Goal: Information Seeking & Learning: Check status

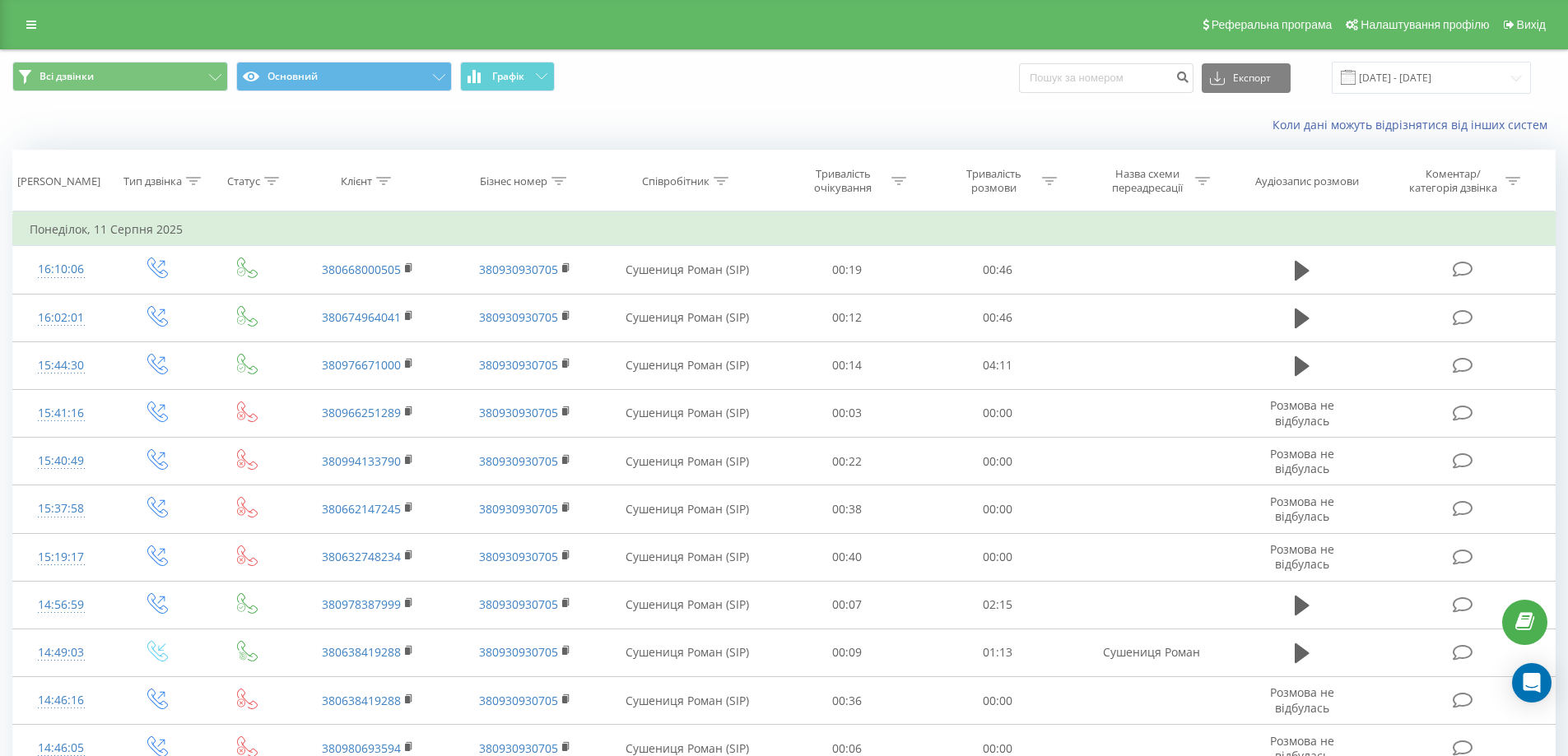
drag, startPoint x: 1140, startPoint y: 59, endPoint x: 1132, endPoint y: 68, distance: 12.0
click at [1132, 68] on div "Всі дзвінки Основний Графік Експорт .csv .xls .xlsx 11.08.2025 - 11.08.2025" at bounding box center [784, 77] width 1566 height 55
drag, startPoint x: 1132, startPoint y: 69, endPoint x: 1165, endPoint y: 82, distance: 35.5
click at [1134, 71] on input at bounding box center [1106, 78] width 175 height 30
paste input "0987557700"
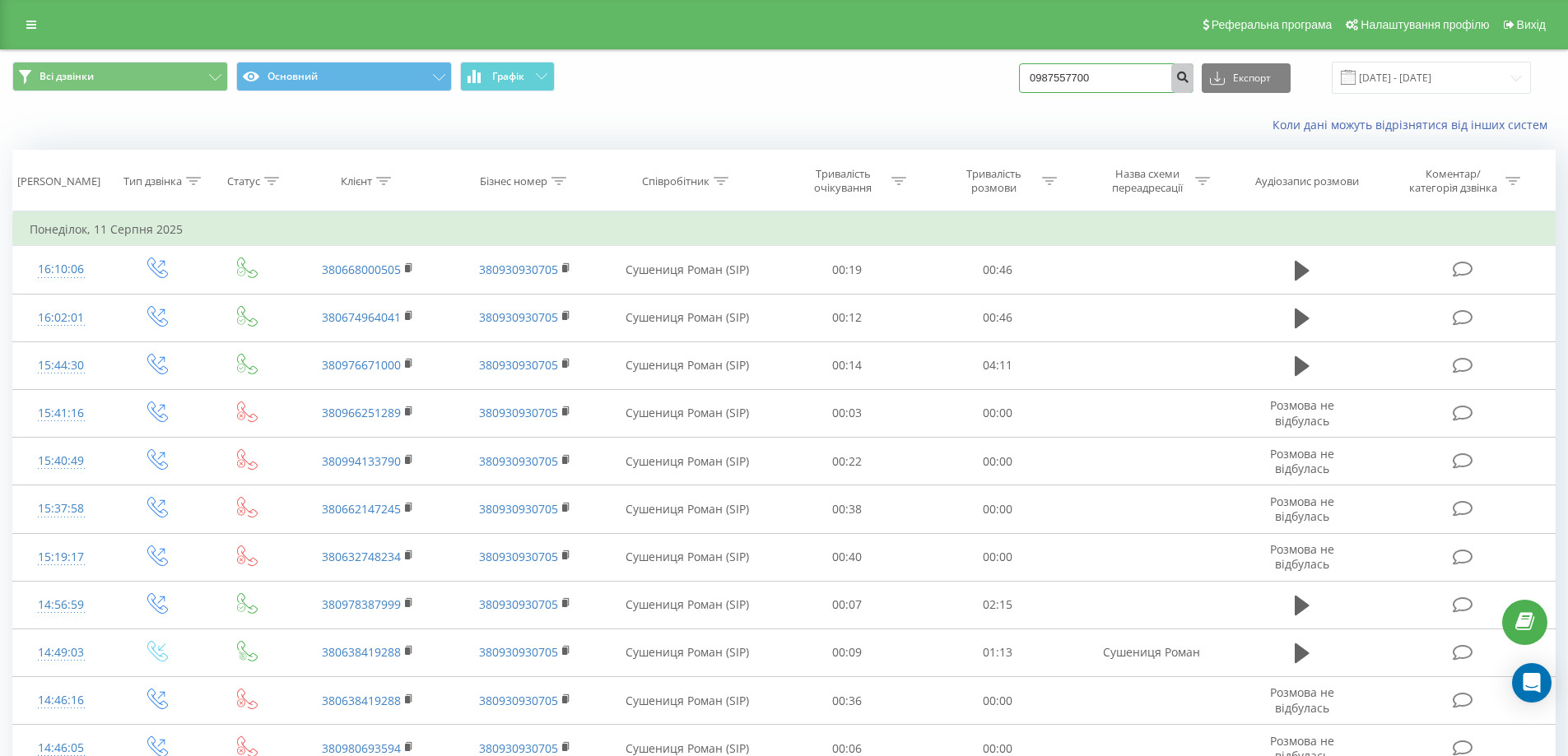
type input "0987557700"
click at [1190, 71] on button "submit" at bounding box center [1181, 78] width 22 height 30
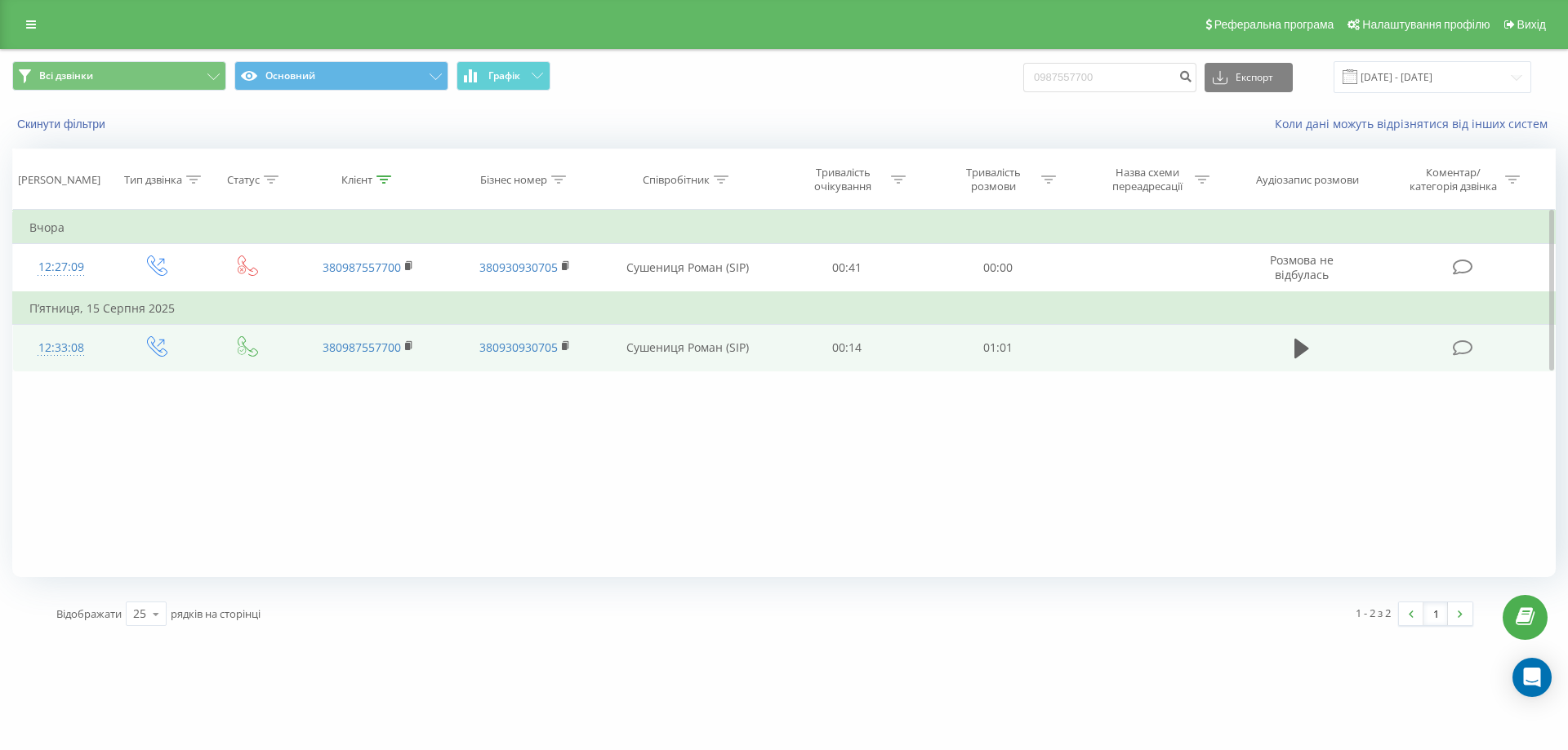
click at [1282, 343] on td at bounding box center [1301, 347] width 144 height 47
click at [1277, 348] on td at bounding box center [1301, 347] width 144 height 47
click at [1295, 342] on icon at bounding box center [1301, 348] width 14 height 19
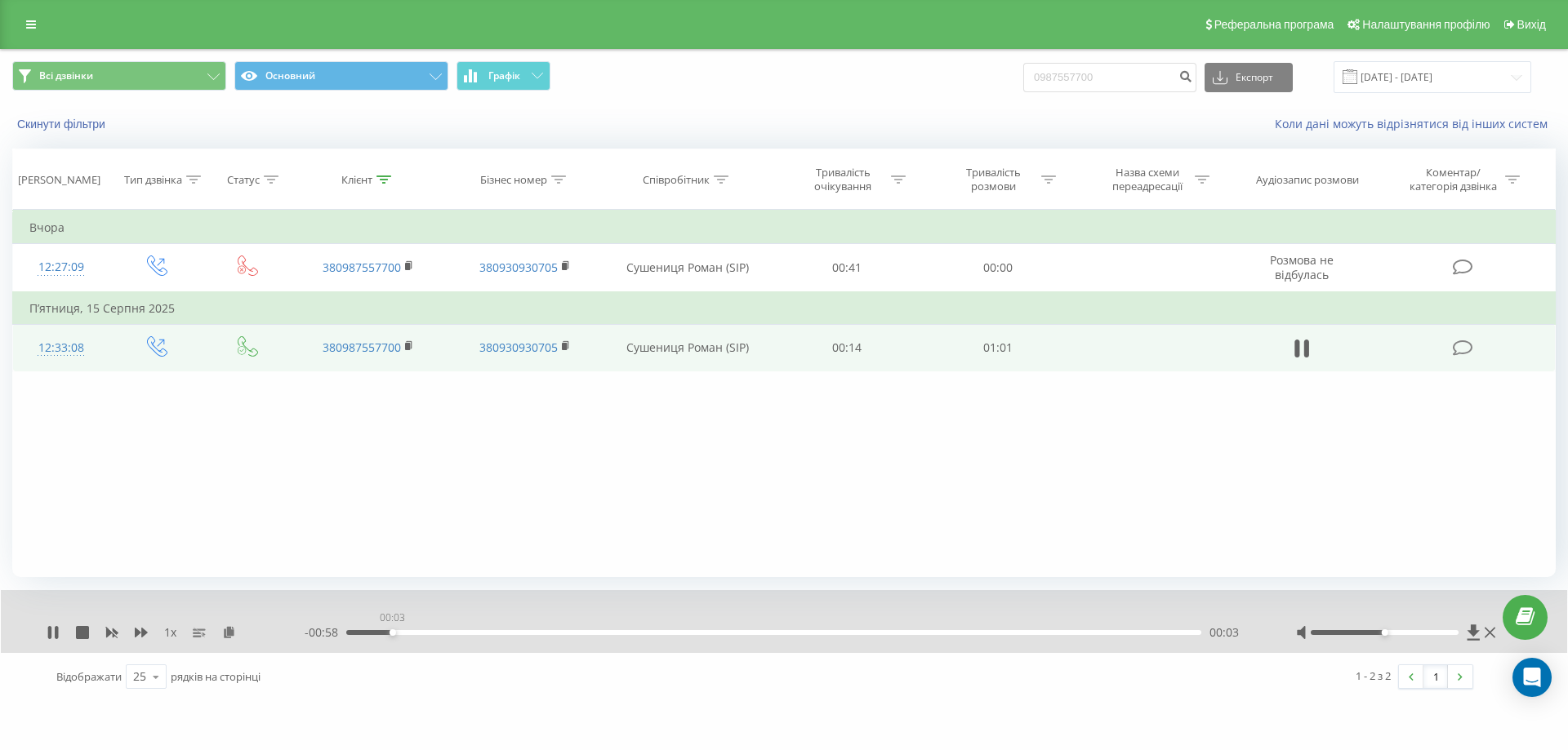
drag, startPoint x: 392, startPoint y: 630, endPoint x: 520, endPoint y: 627, distance: 128.0
click at [443, 629] on div "- 00:58 00:03 00:03" at bounding box center [779, 632] width 950 height 16
drag, startPoint x: 791, startPoint y: 616, endPoint x: 850, endPoint y: 607, distance: 59.7
click at [850, 607] on div at bounding box center [773, 611] width 1161 height 18
drag, startPoint x: 939, startPoint y: 612, endPoint x: 990, endPoint y: 629, distance: 53.8
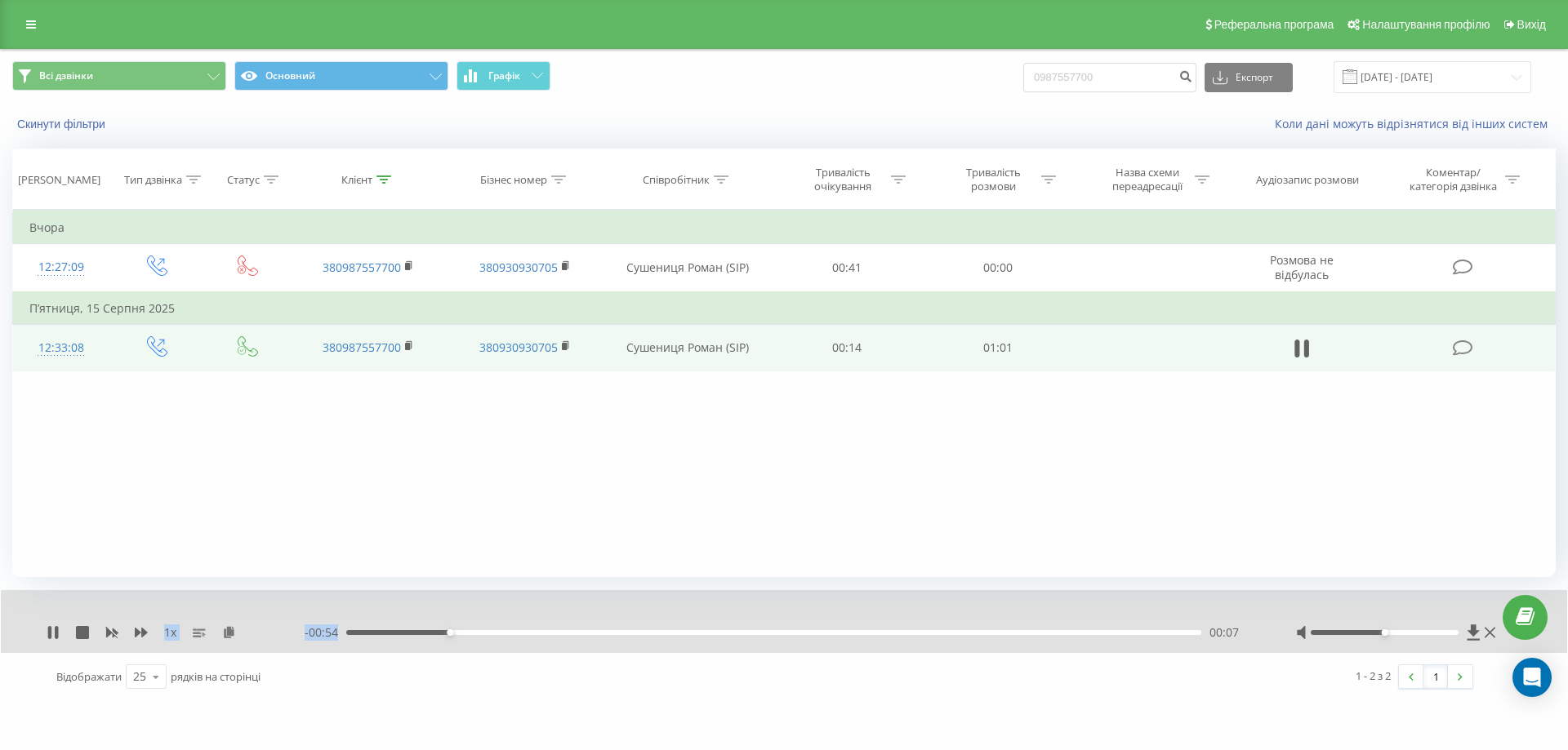
click at [983, 628] on div "1 x - 00:54 00:07 00:07" at bounding box center [784, 622] width 1566 height 63
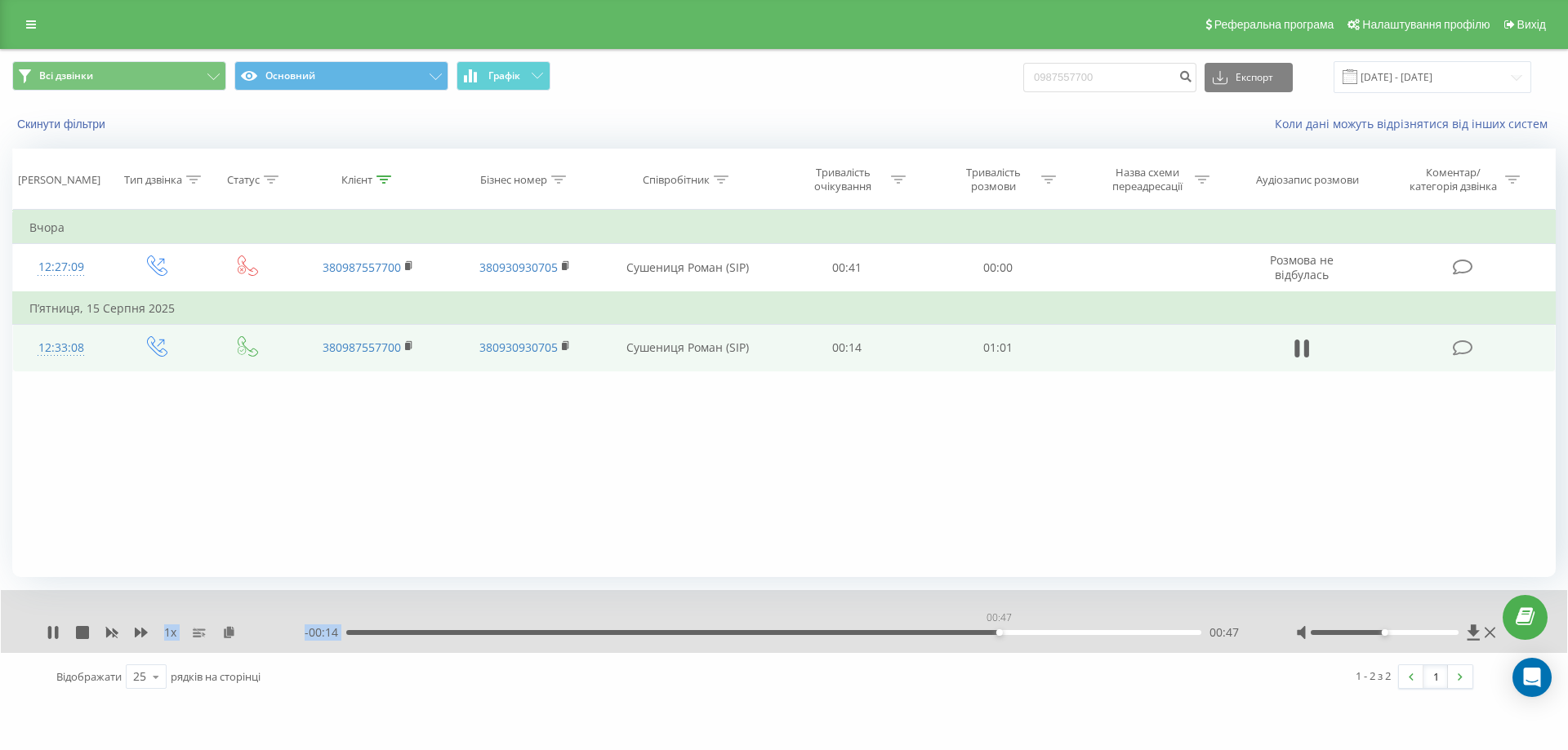
drag, startPoint x: 999, startPoint y: 630, endPoint x: 1055, endPoint y: 625, distance: 56.2
click at [1012, 630] on div "00:47" at bounding box center [774, 632] width 855 height 5
drag, startPoint x: 1355, startPoint y: 727, endPoint x: 1364, endPoint y: 735, distance: 12.0
click at [1357, 728] on div "brokbridge.UA 0987557700 Проекти brokbridge.UA Центр звернень Журнал дзвінків Ж…" at bounding box center [784, 375] width 1568 height 750
click at [1484, 638] on div at bounding box center [1397, 632] width 204 height 16
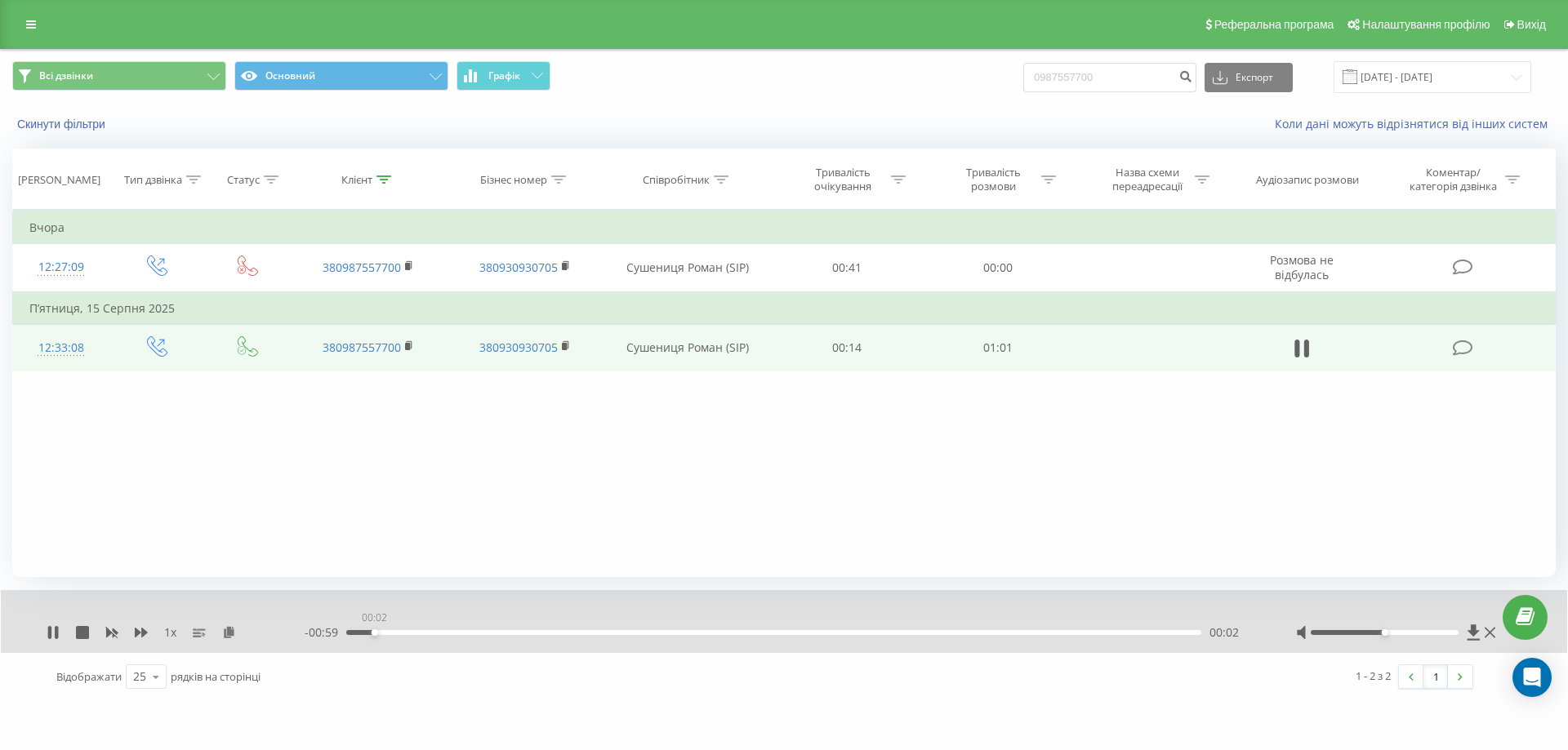
click at [374, 632] on div "00:02" at bounding box center [774, 632] width 855 height 5
drag, startPoint x: 381, startPoint y: 632, endPoint x: 351, endPoint y: 635, distance: 30.1
click at [351, 635] on div "00:01" at bounding box center [774, 632] width 855 height 5
drag, startPoint x: 353, startPoint y: 637, endPoint x: 338, endPoint y: 634, distance: 15.3
click at [335, 634] on div "- 01:00 00:01 00:01" at bounding box center [779, 632] width 950 height 16
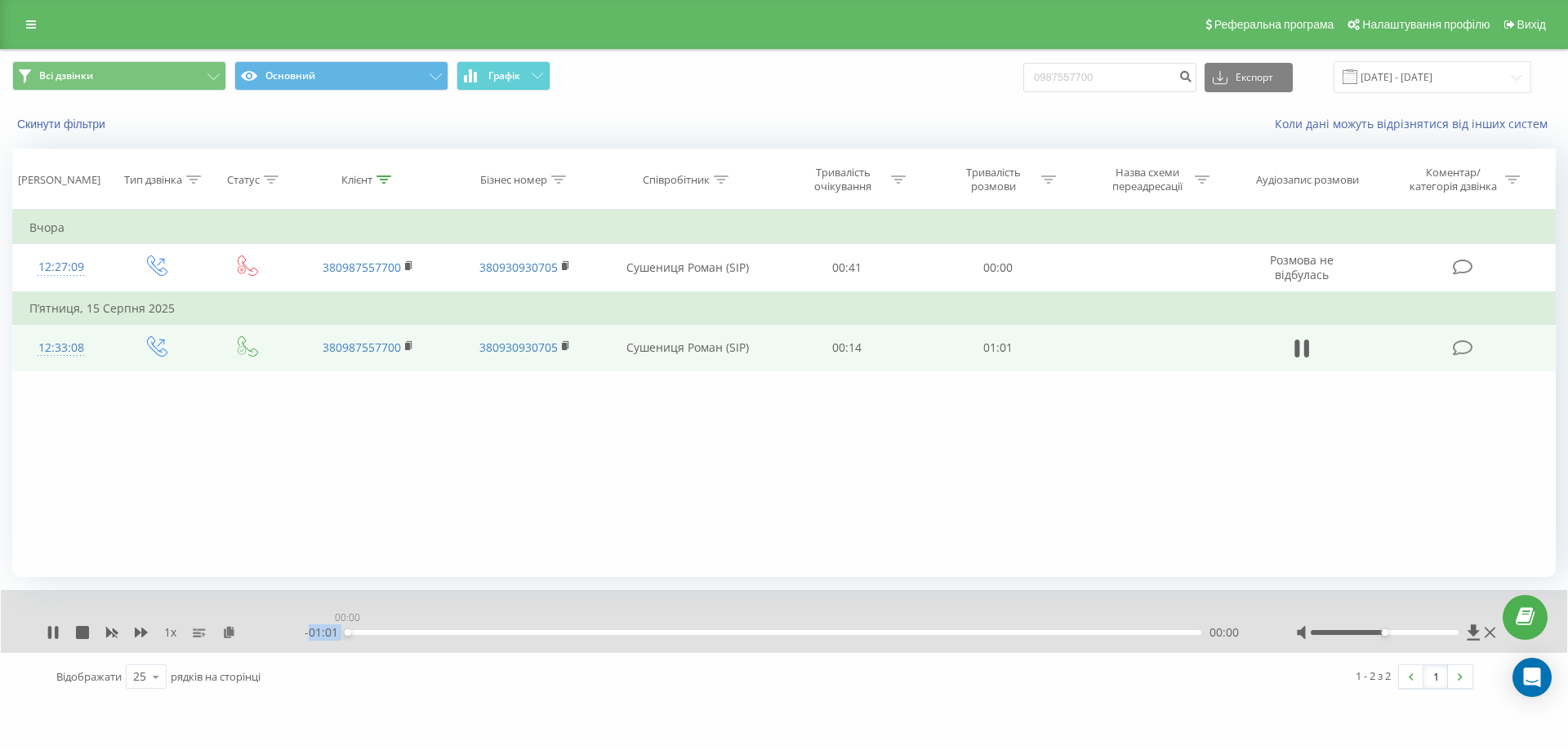
drag, startPoint x: 347, startPoint y: 632, endPoint x: 315, endPoint y: 642, distance: 33.5
click at [315, 641] on div "- 01:01 00:00 00:00" at bounding box center [779, 632] width 950 height 16
click at [79, 634] on icon at bounding box center [82, 633] width 13 height 13
click at [1122, 80] on input "0987557700" at bounding box center [1109, 77] width 173 height 30
drag, startPoint x: 1127, startPoint y: 73, endPoint x: 841, endPoint y: 103, distance: 287.6
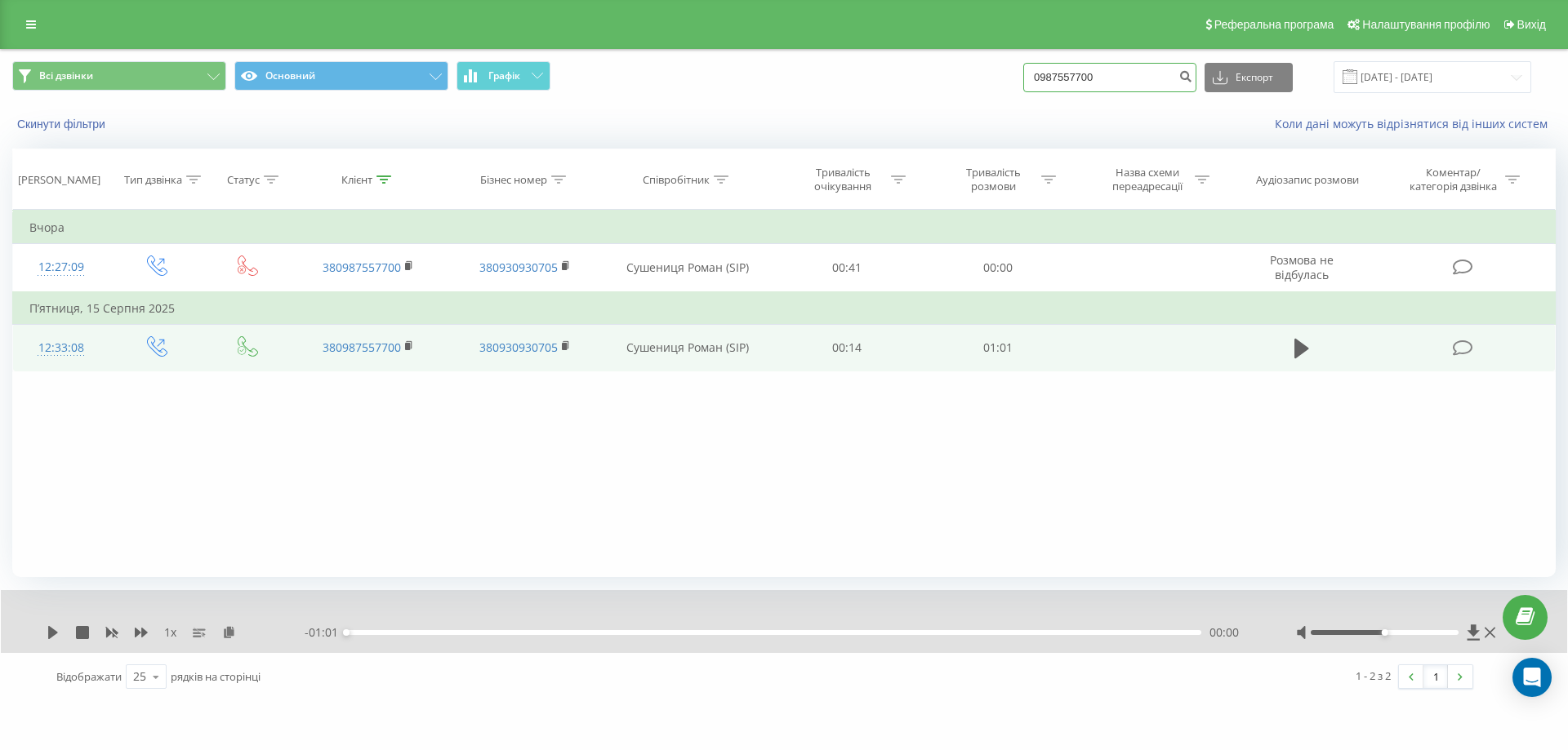
click at [841, 103] on div "Всі дзвінки Основний Графік 0987557700 Експорт .csv .xls .xlsx 19.05.2025 - 19.…" at bounding box center [784, 77] width 1566 height 55
paste input "683650365"
type input "0683650365"
click at [1192, 79] on icon "submit" at bounding box center [1184, 75] width 14 height 10
